Goal: Task Accomplishment & Management: Manage account settings

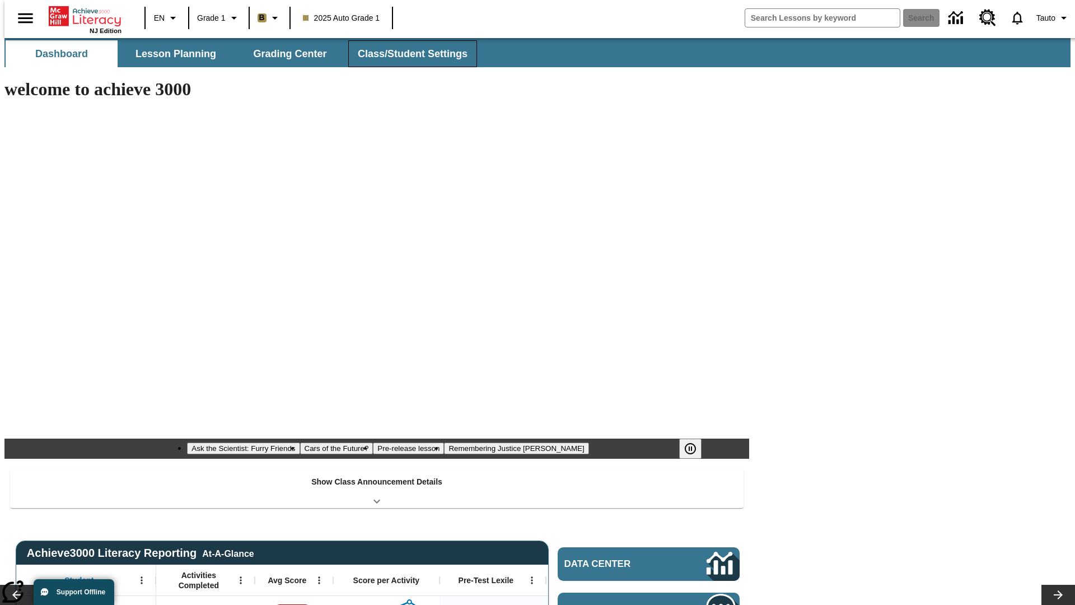
click at [407, 54] on button "Class/Student Settings" at bounding box center [412, 53] width 129 height 27
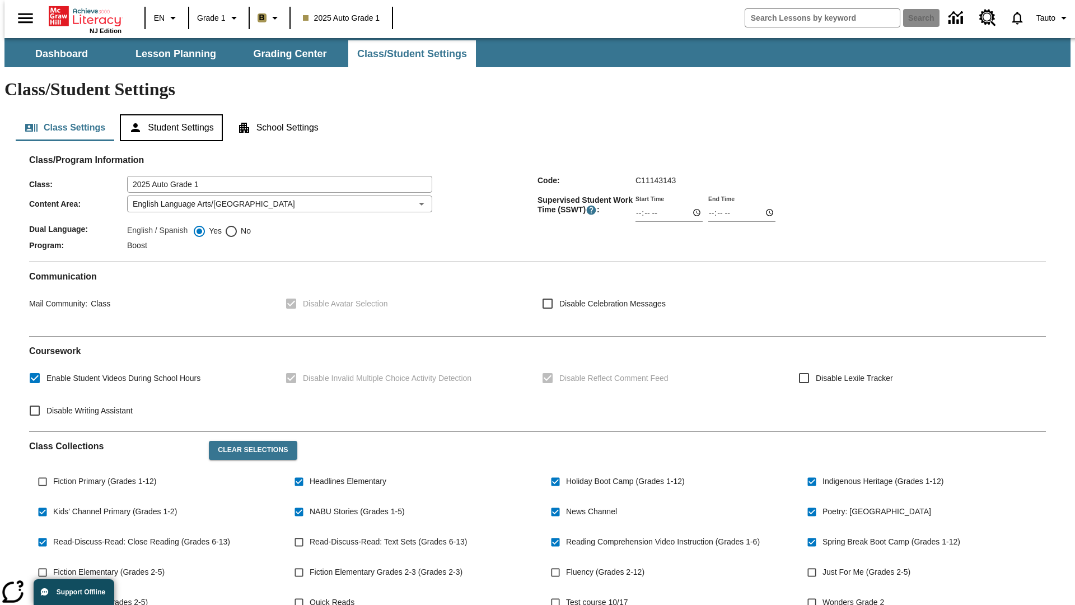
click at [169, 114] on button "Student Settings" at bounding box center [171, 127] width 102 height 27
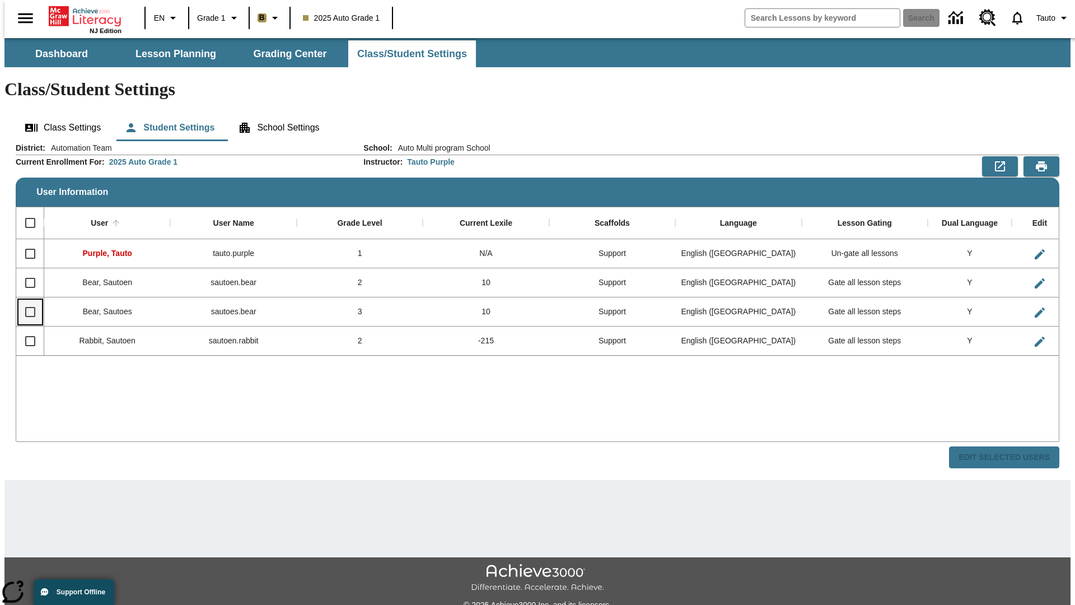
click at [25, 300] on input "Select row" at bounding box center [30, 312] width 24 height 24
checkbox input "true"
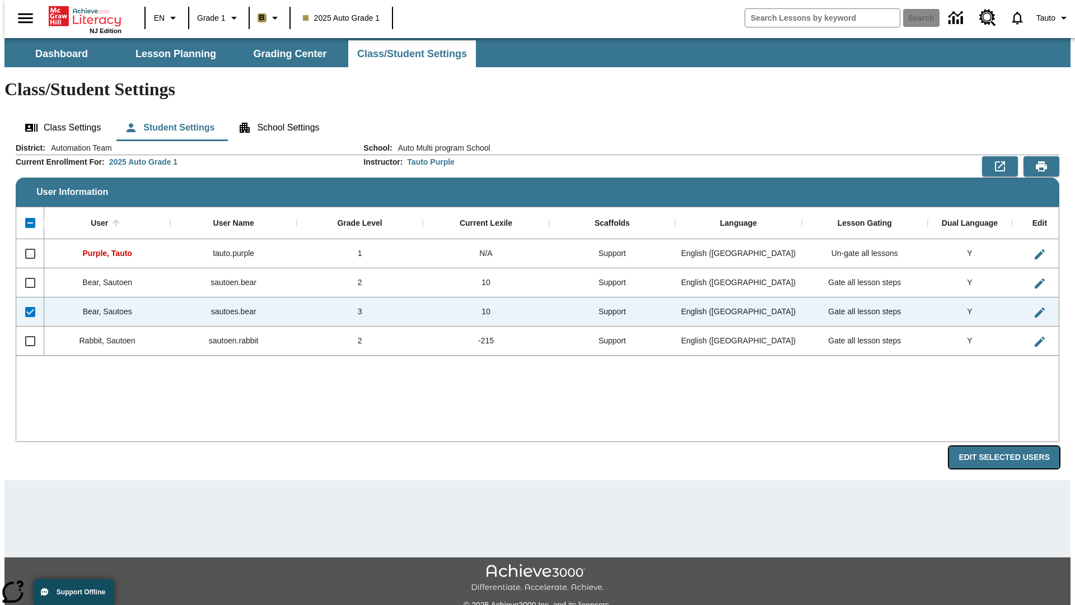
click at [1013, 446] on button "Edit Selected Users" at bounding box center [1004, 457] width 110 height 22
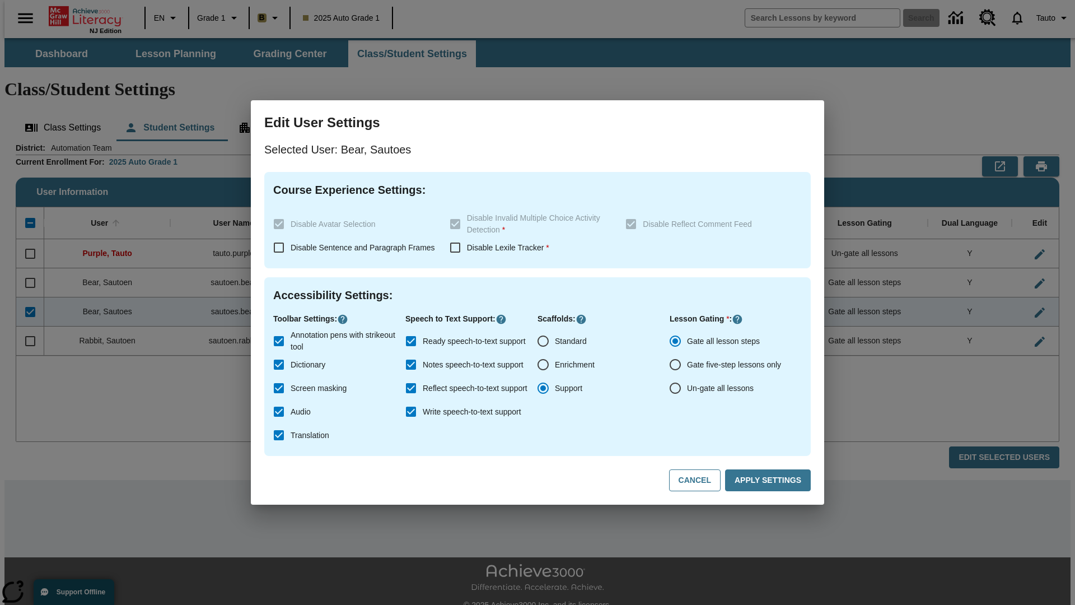
click at [675, 388] on input "Un-gate all lessons" at bounding box center [676, 388] width 24 height 24
radio input "true"
click at [770, 481] on button "Apply Settings" at bounding box center [768, 480] width 86 height 22
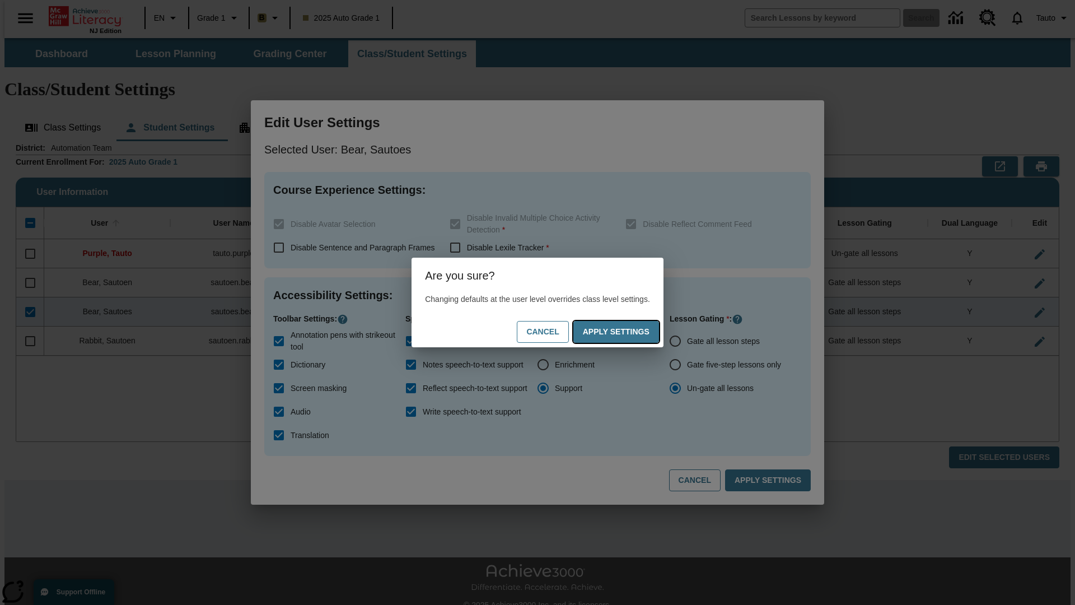
click at [627, 332] on button "Apply Settings" at bounding box center [617, 332] width 86 height 22
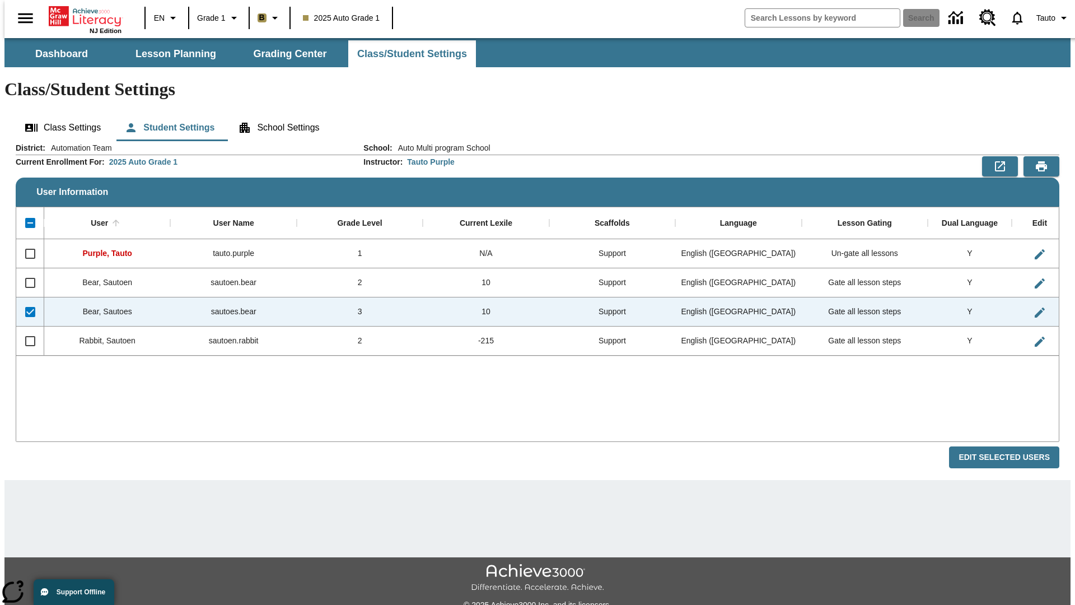
checkbox input "false"
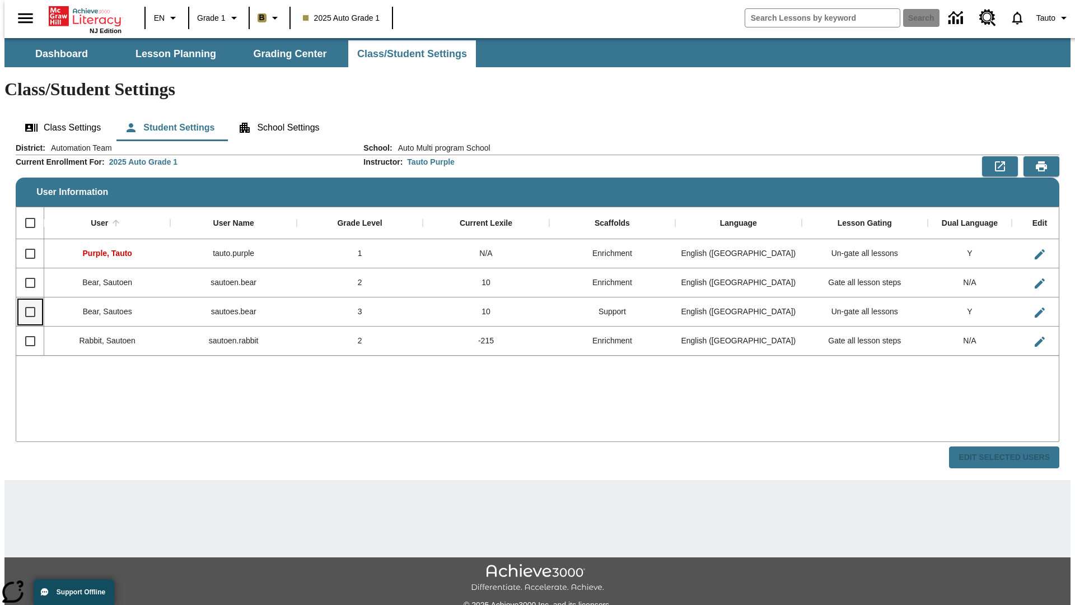
click at [25, 300] on input "Select row" at bounding box center [30, 312] width 24 height 24
checkbox input "true"
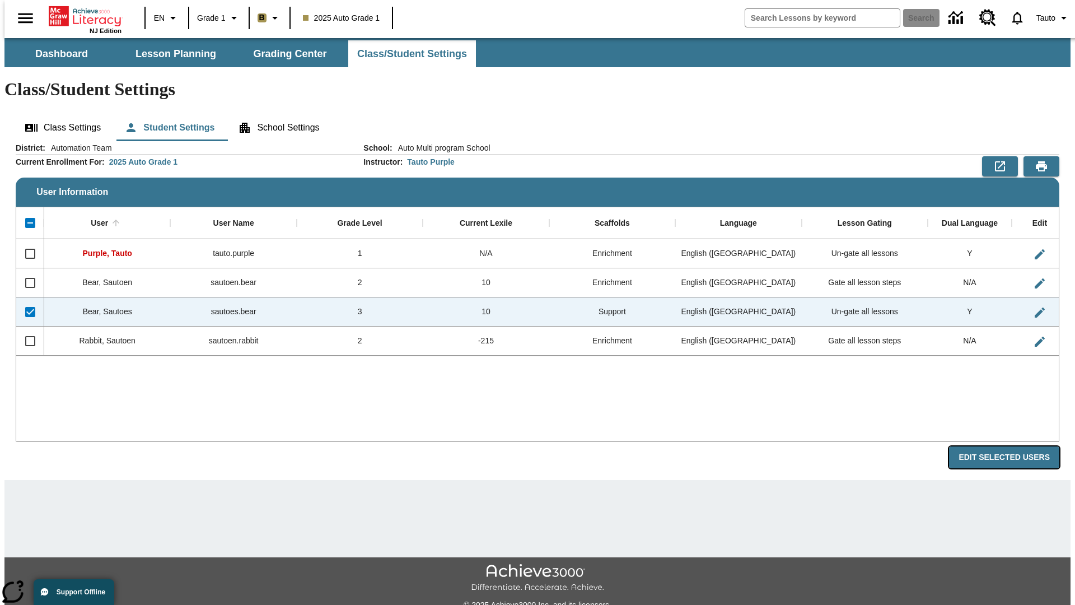
click at [1013, 446] on button "Edit Selected Users" at bounding box center [1004, 457] width 110 height 22
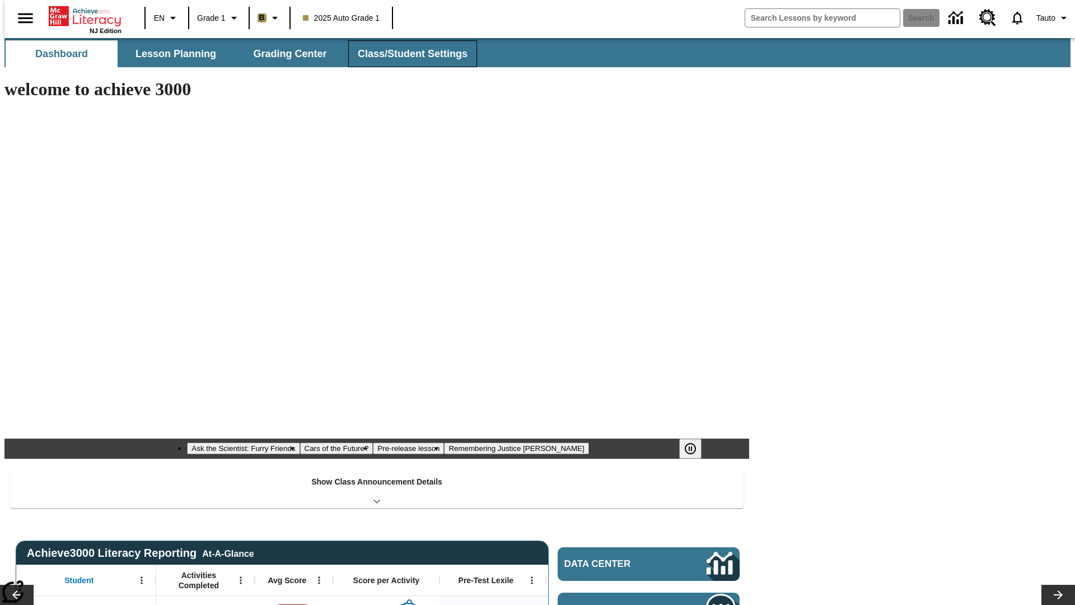
click at [407, 54] on button "Class/Student Settings" at bounding box center [412, 53] width 129 height 27
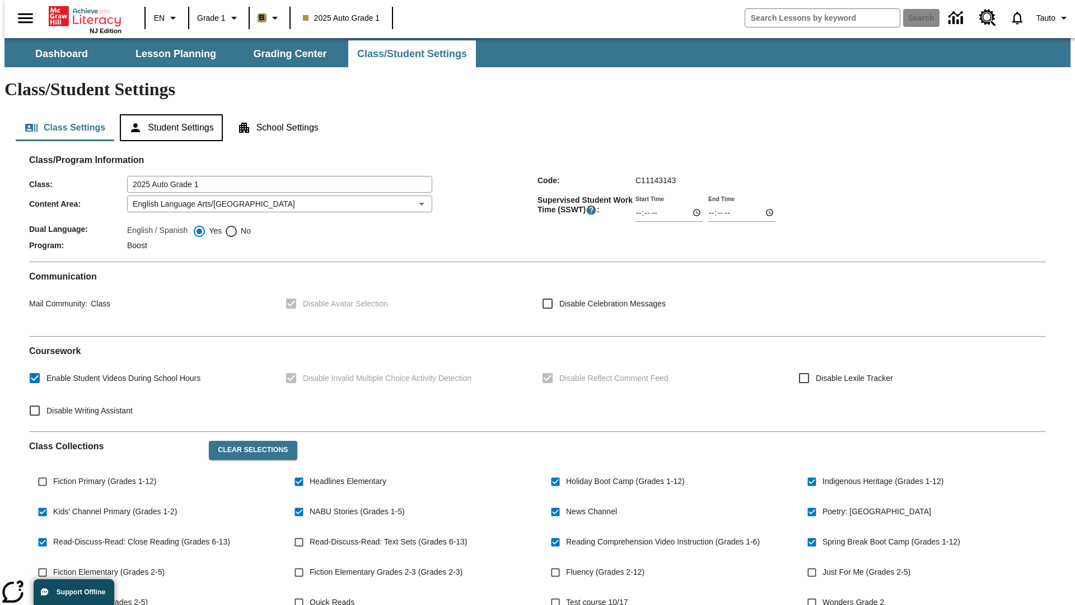
click at [169, 114] on button "Student Settings" at bounding box center [171, 127] width 102 height 27
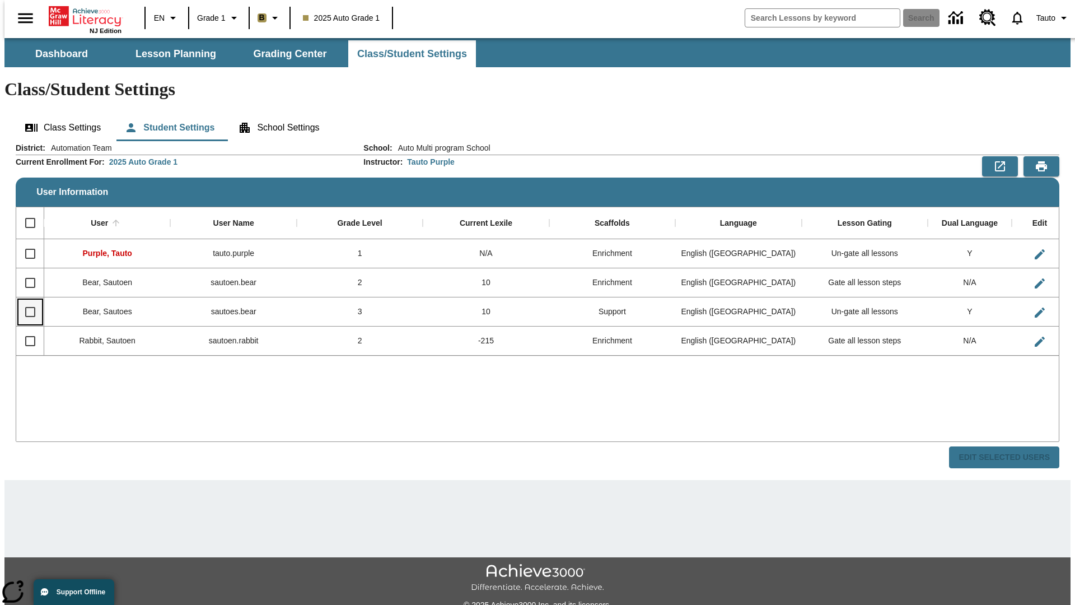
click at [25, 300] on input "Select row" at bounding box center [30, 312] width 24 height 24
checkbox input "true"
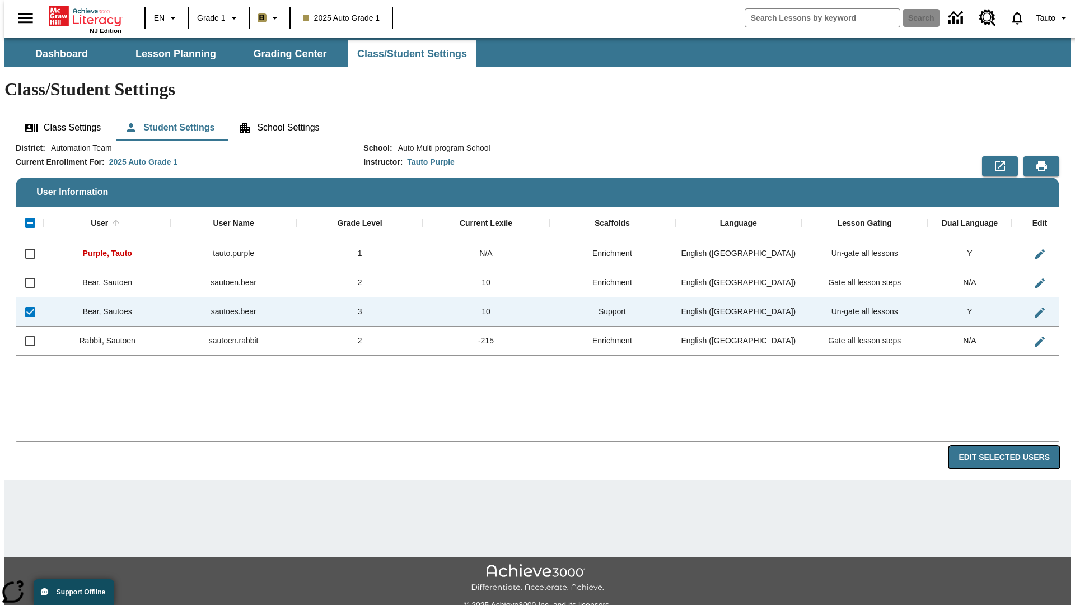
click at [1013, 446] on button "Edit Selected Users" at bounding box center [1004, 457] width 110 height 22
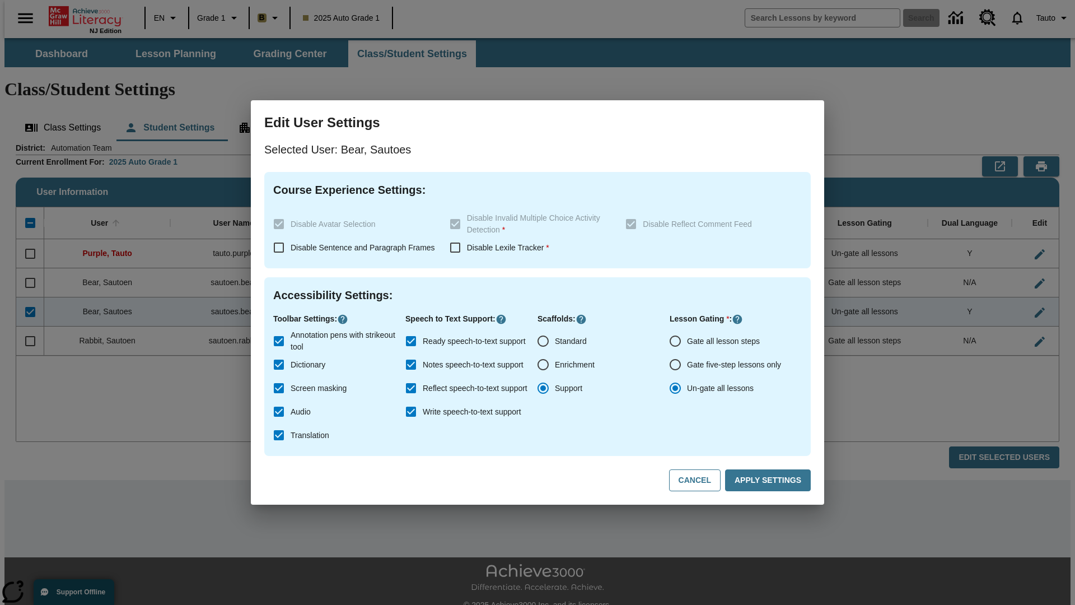
click at [675, 388] on input "Un-gate all lessons" at bounding box center [676, 388] width 24 height 24
click at [770, 481] on button "Apply Settings" at bounding box center [768, 480] width 86 height 22
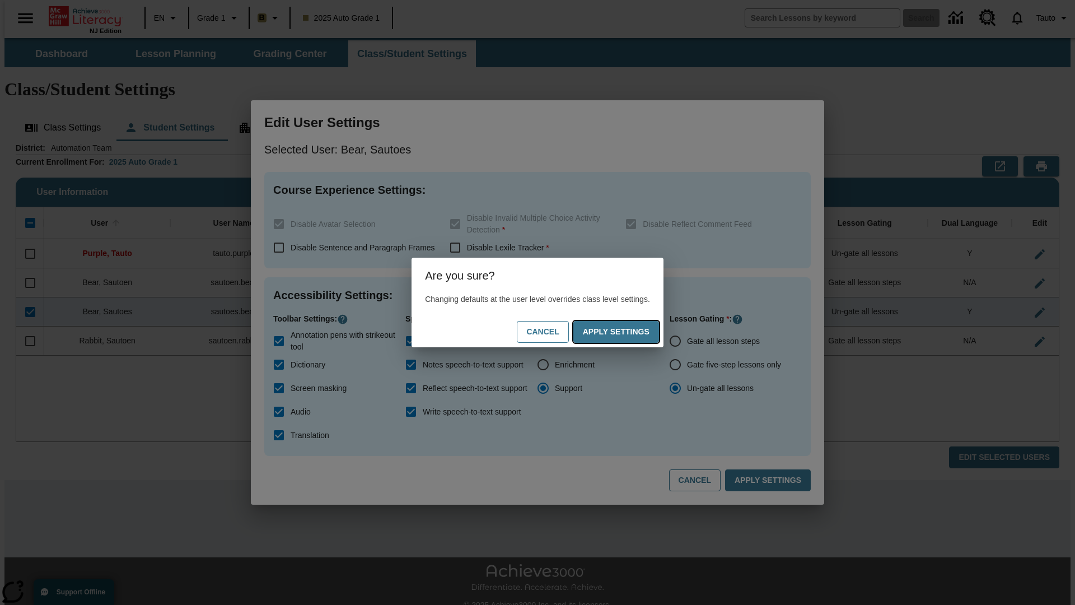
click at [627, 332] on button "Apply Settings" at bounding box center [617, 332] width 86 height 22
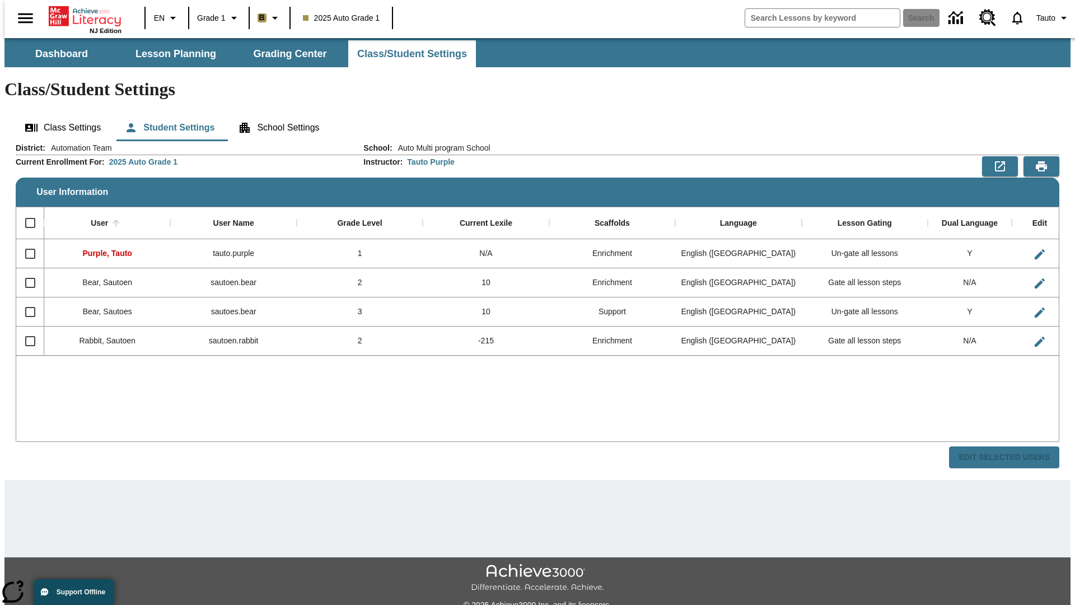
checkbox input "false"
click at [1048, 18] on span "Tauto" at bounding box center [1046, 18] width 19 height 12
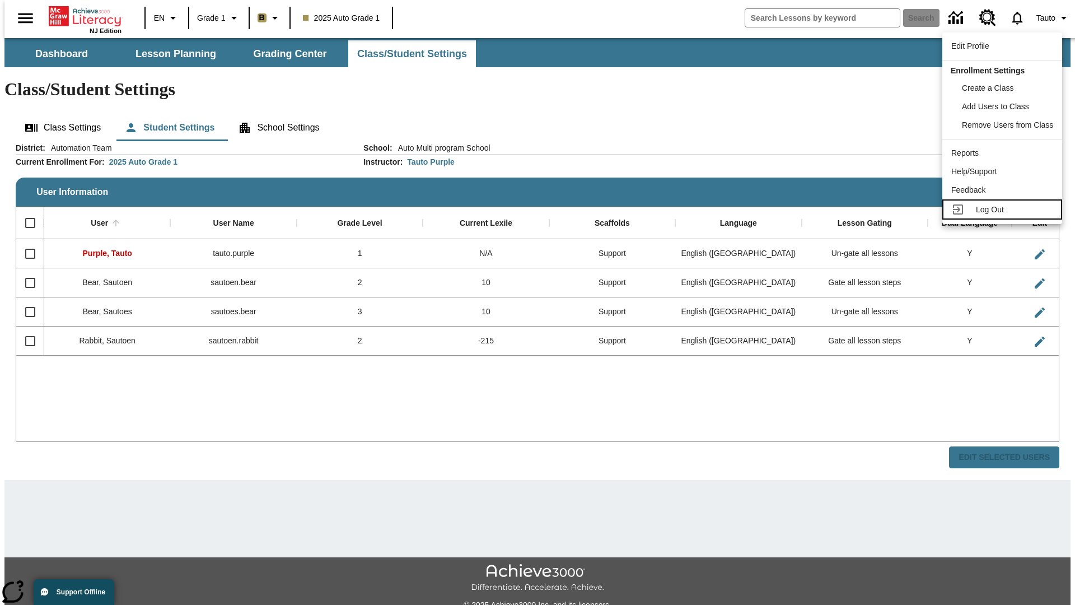
click at [1004, 209] on span "Log Out" at bounding box center [990, 209] width 28 height 9
